Goal: Task Accomplishment & Management: Use online tool/utility

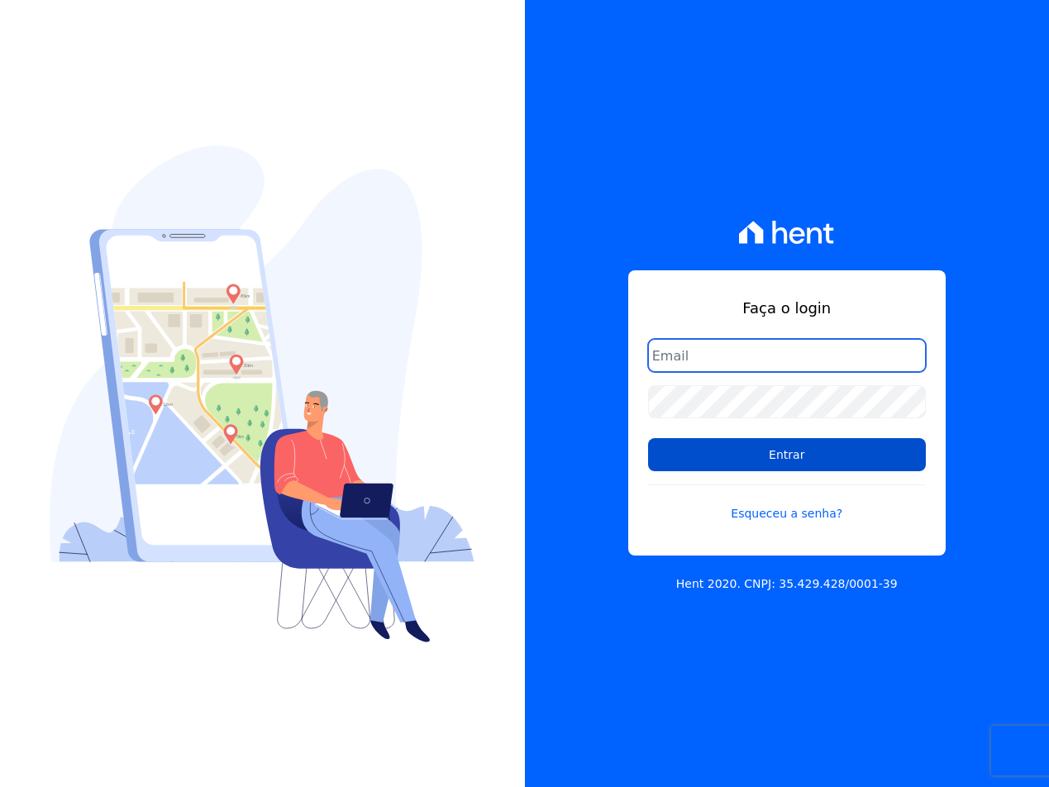
type input "[EMAIL_ADDRESS][DOMAIN_NAME]"
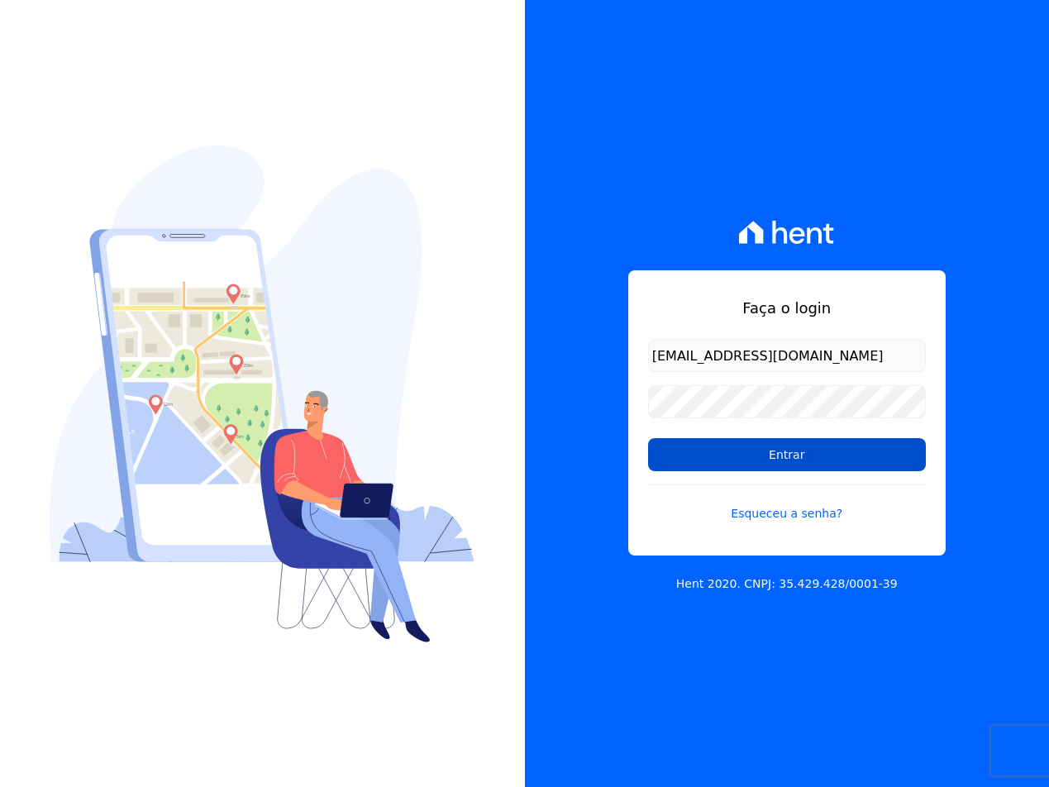
click at [720, 464] on input "Entrar" at bounding box center [787, 454] width 278 height 33
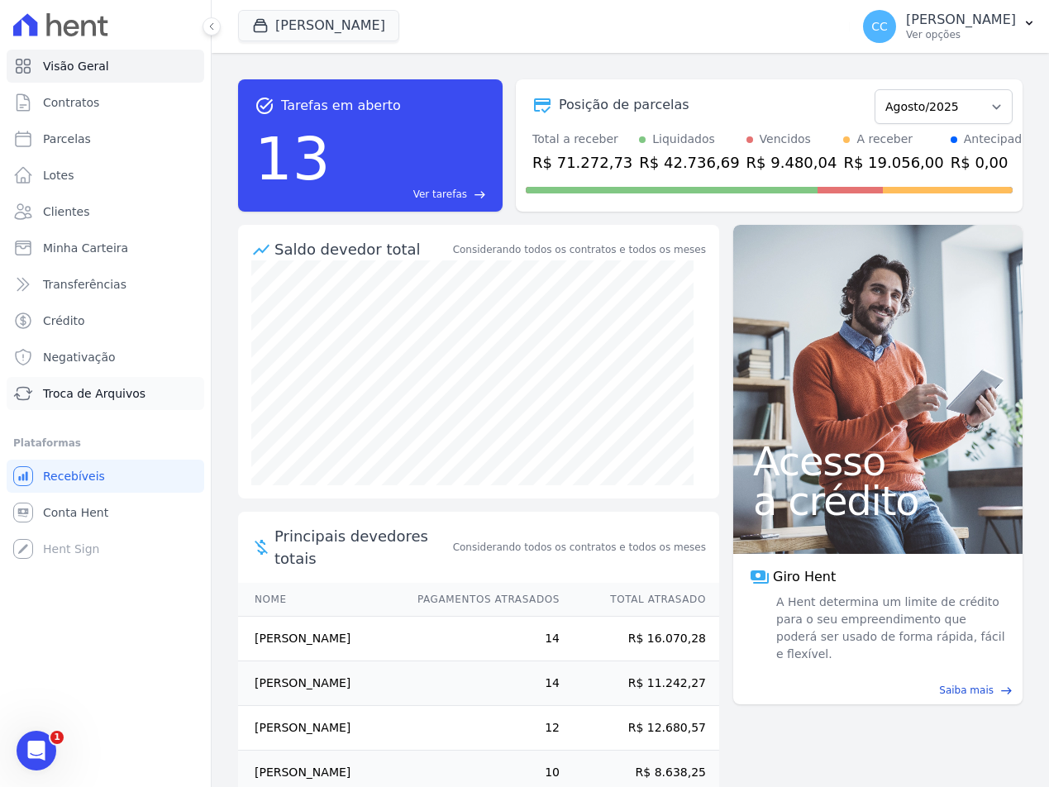
click at [101, 381] on link "Troca de Arquivos" at bounding box center [106, 393] width 198 height 33
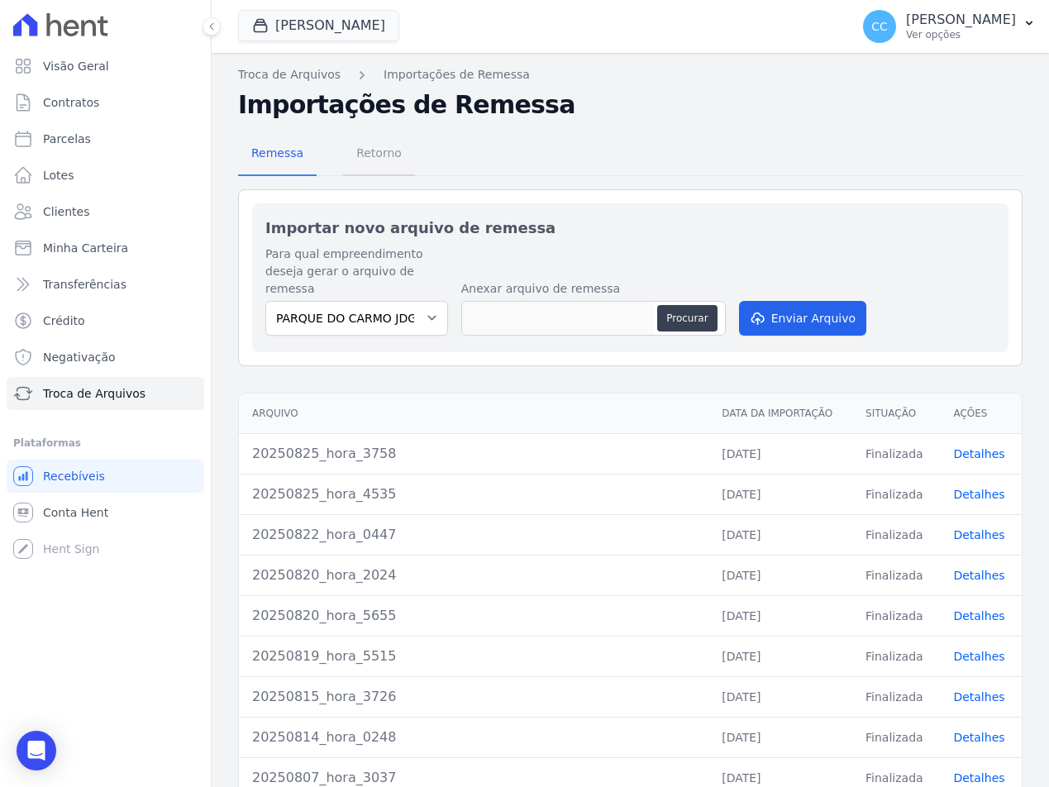
click at [365, 136] on span "Retorno" at bounding box center [378, 152] width 65 height 33
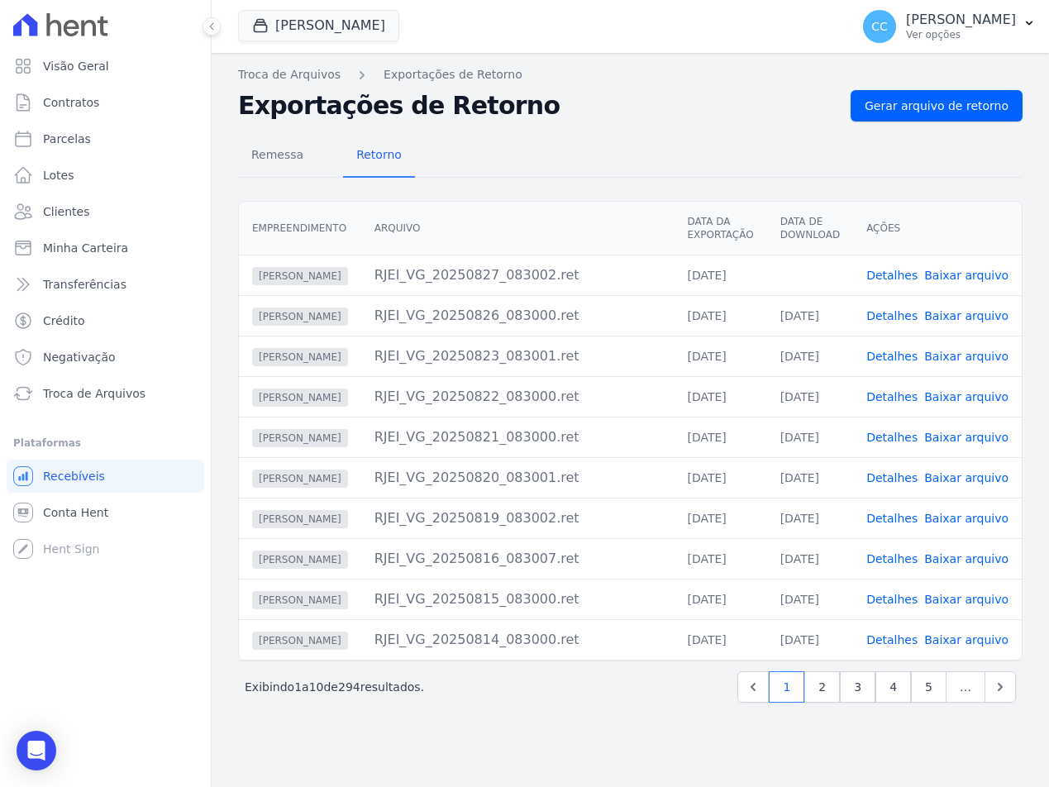
click at [958, 273] on link "Baixar arquivo" at bounding box center [966, 275] width 84 height 13
click at [326, 37] on button "Vivenci Guaianases" at bounding box center [318, 25] width 161 height 31
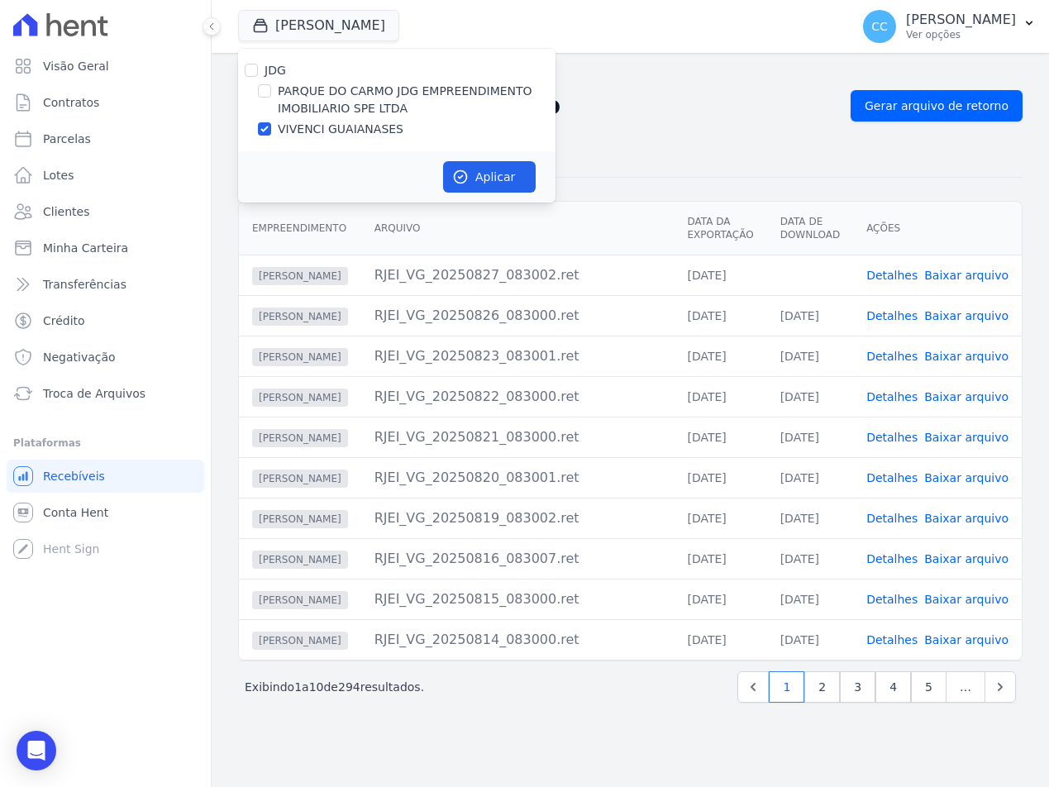
click at [323, 82] on div "JDG PARQUE DO CARMO JDG EMPREENDIMENTO IMOBILIARIO SPE LTDA VIVENCI GUAIANASES" at bounding box center [396, 100] width 317 height 102
click at [323, 89] on label "PARQUE DO CARMO JDG EMPREENDIMENTO IMOBILIARIO SPE LTDA" at bounding box center [417, 100] width 278 height 35
click at [271, 89] on input "PARQUE DO CARMO JDG EMPREENDIMENTO IMOBILIARIO SPE LTDA" at bounding box center [264, 90] width 13 height 13
checkbox input "true"
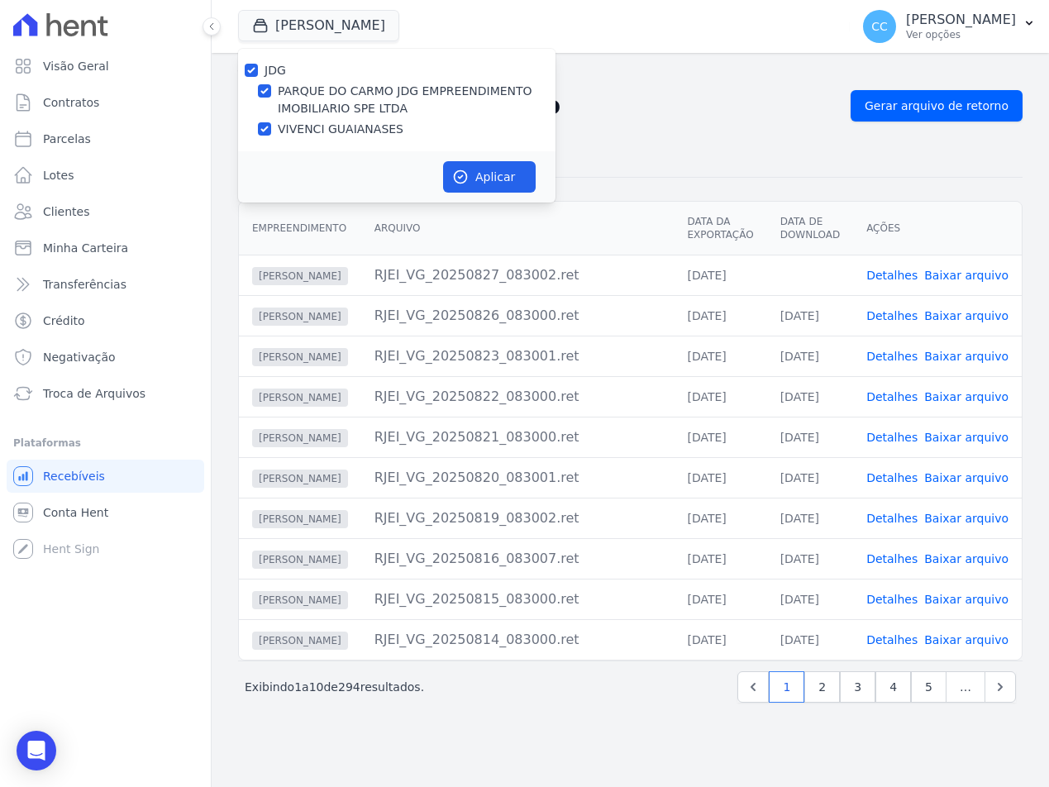
click at [326, 130] on label "VIVENCI GUAIANASES" at bounding box center [341, 129] width 126 height 17
click at [271, 130] on input "VIVENCI GUAIANASES" at bounding box center [264, 128] width 13 height 13
checkbox input "false"
click at [501, 167] on button "Aplicar" at bounding box center [489, 176] width 93 height 31
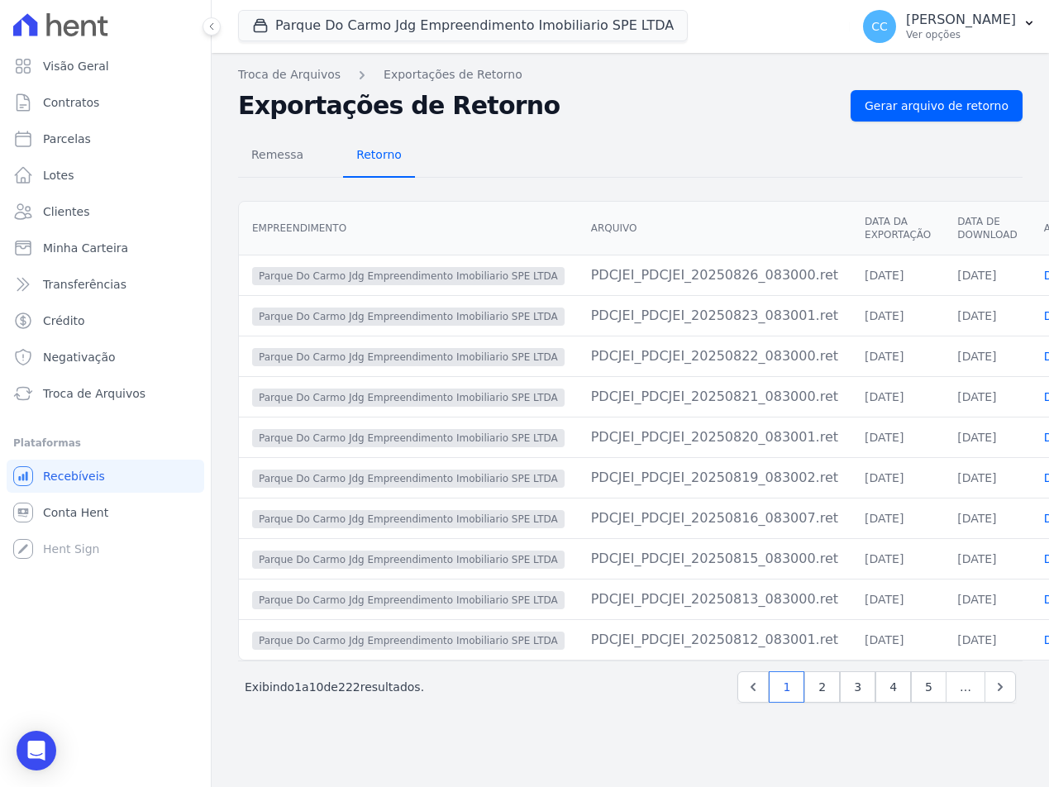
click at [369, 145] on span "Retorno" at bounding box center [378, 154] width 65 height 33
click at [969, 103] on span "Gerar arquivo de retorno" at bounding box center [936, 106] width 144 height 17
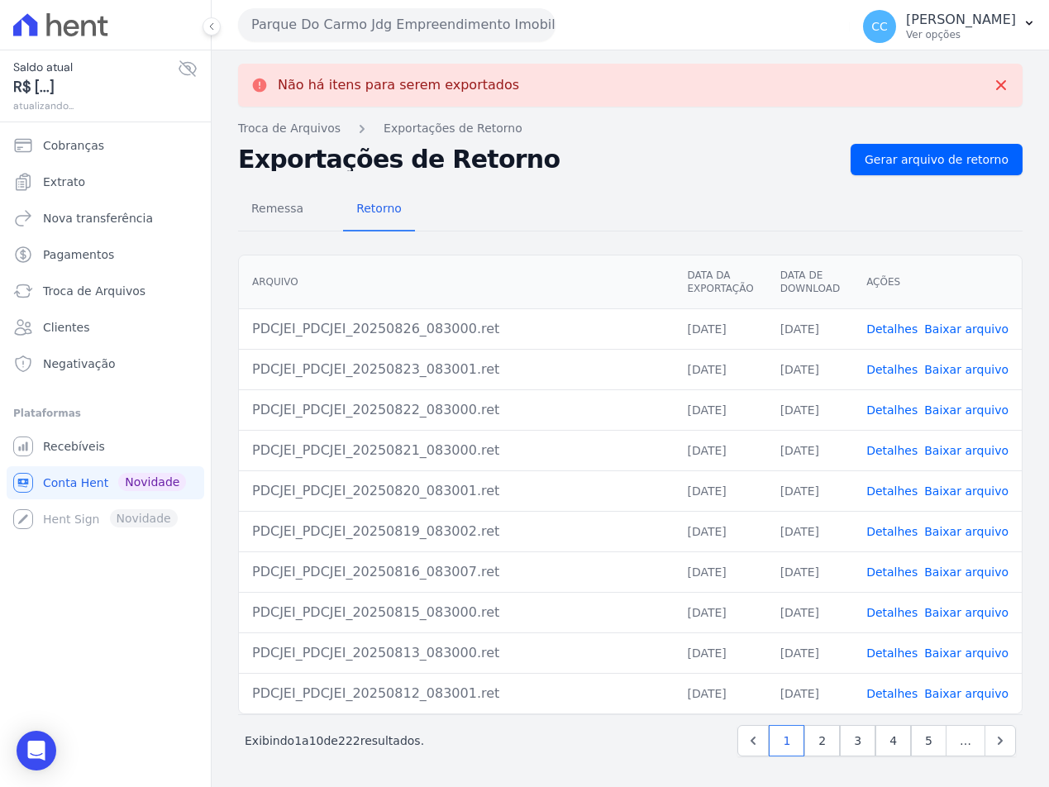
click at [509, 250] on div "Arquivo Data da Exportação Data de Download Ações PDCJEI_PDCJEI_20250826_083000…" at bounding box center [630, 484] width 837 height 473
